Goal: Information Seeking & Learning: Learn about a topic

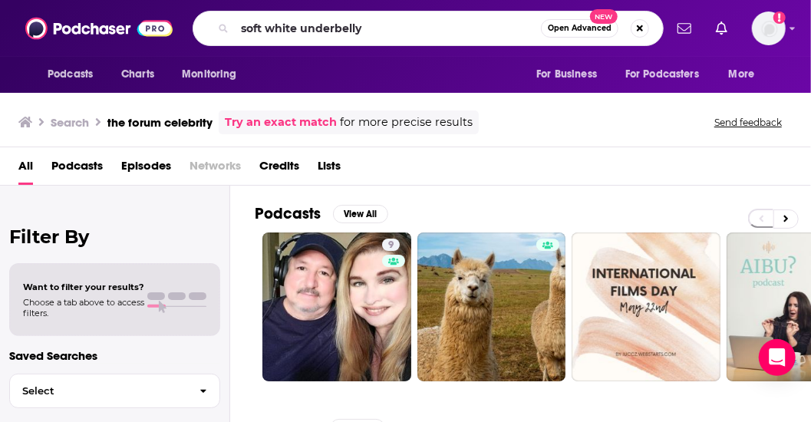
type input "soft white underbelly"
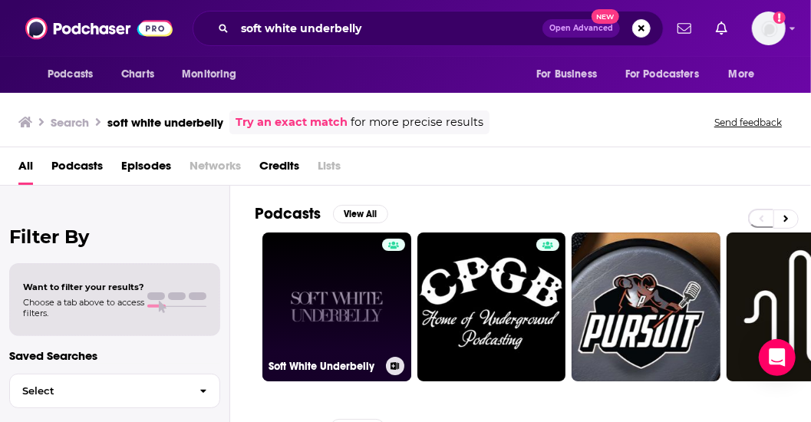
click at [345, 325] on link "Soft White Underbelly" at bounding box center [336, 307] width 149 height 149
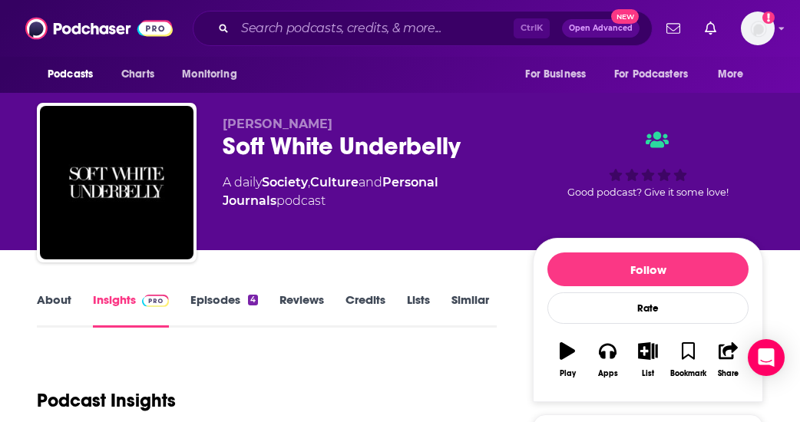
click at [224, 295] on link "Episodes 4" at bounding box center [224, 309] width 68 height 35
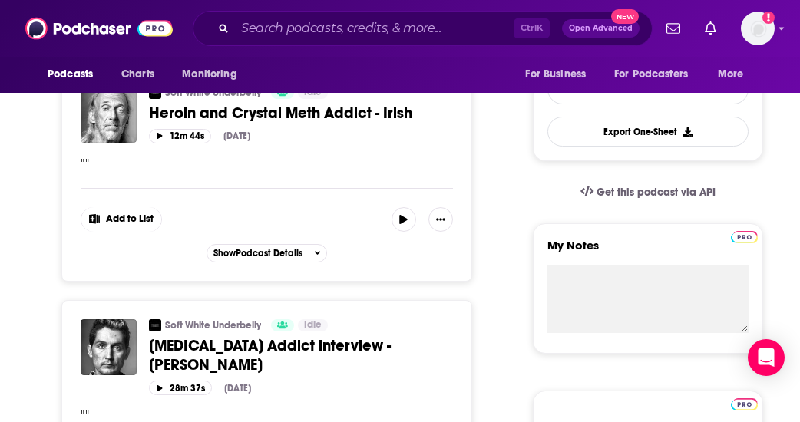
scroll to position [430, 0]
